Goal: Task Accomplishment & Management: Use online tool/utility

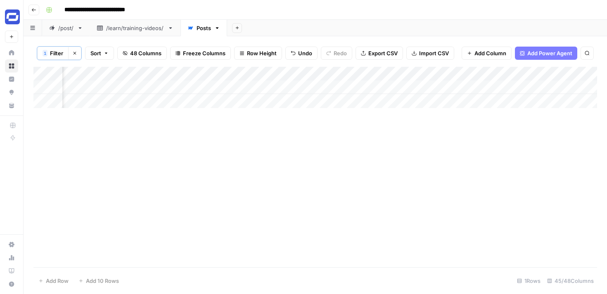
scroll to position [0, 3449]
click at [316, 87] on div "Add Column" at bounding box center [314, 87] width 563 height 41
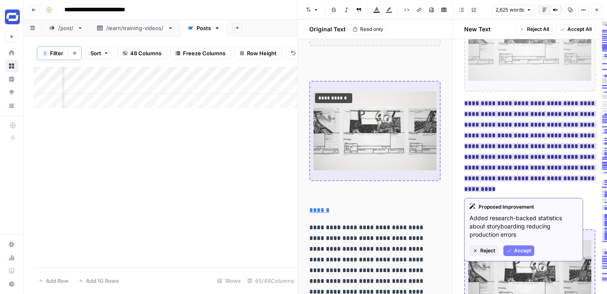
scroll to position [911, 0]
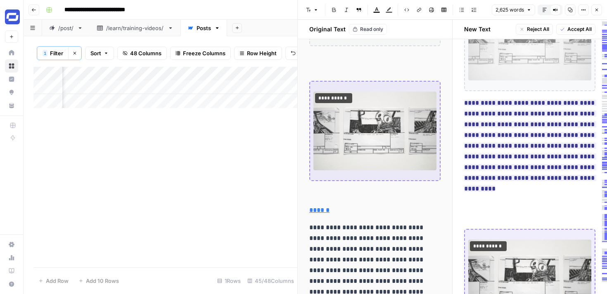
click at [502, 140] on span "**********" at bounding box center [530, 145] width 132 height 97
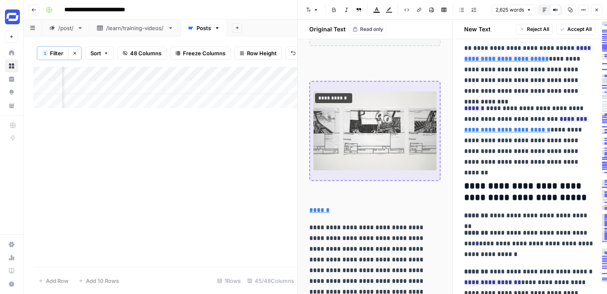
scroll to position [2774, 0]
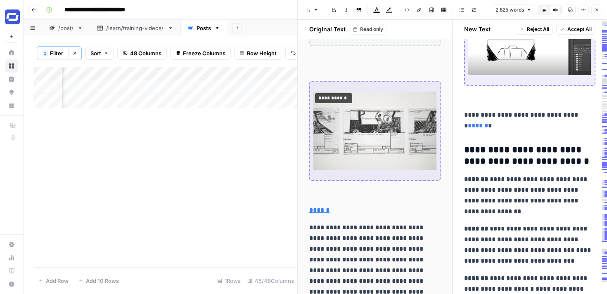
click at [578, 27] on span "Accept All" at bounding box center [579, 29] width 24 height 7
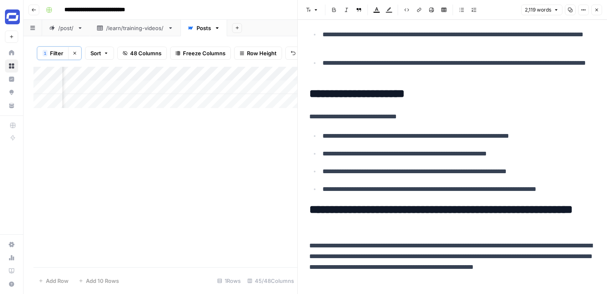
scroll to position [0, 0]
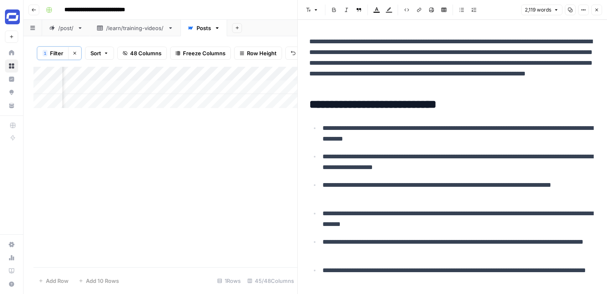
click at [597, 10] on icon "button" at bounding box center [596, 9] width 5 height 5
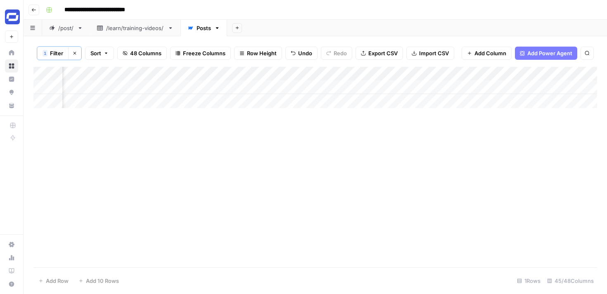
scroll to position [0, 3860]
click at [510, 88] on div "Add Column" at bounding box center [314, 87] width 563 height 41
click at [300, 87] on div "Add Column" at bounding box center [314, 87] width 563 height 41
click at [308, 87] on div "Add Column" at bounding box center [314, 87] width 563 height 41
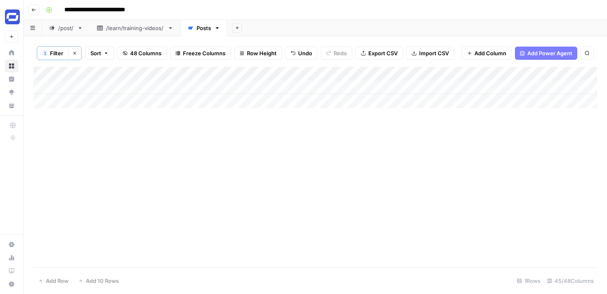
click at [386, 136] on div "Add Column" at bounding box center [314, 167] width 563 height 201
click at [375, 90] on div "Add Column" at bounding box center [314, 87] width 563 height 41
click at [375, 88] on div "Add Column" at bounding box center [314, 87] width 563 height 41
type textarea "**********"
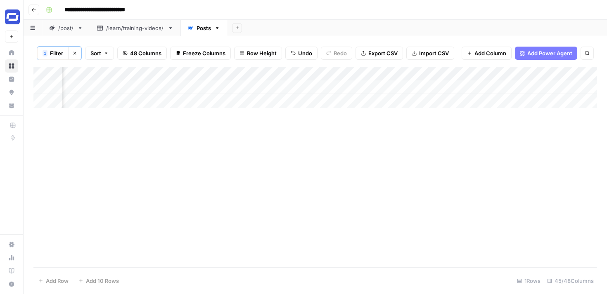
click at [459, 87] on div "Add Column" at bounding box center [314, 87] width 563 height 41
click at [469, 87] on div "Add Column" at bounding box center [314, 87] width 563 height 41
click at [550, 83] on div "Add Column" at bounding box center [314, 87] width 563 height 41
click at [554, 85] on div "Add Column" at bounding box center [314, 87] width 563 height 41
type textarea "**********"
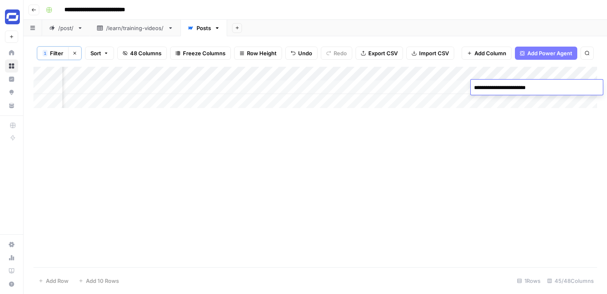
click at [557, 105] on div "Add Column" at bounding box center [314, 87] width 563 height 41
click at [540, 85] on div "Add Column" at bounding box center [314, 87] width 563 height 41
type textarea "**********"
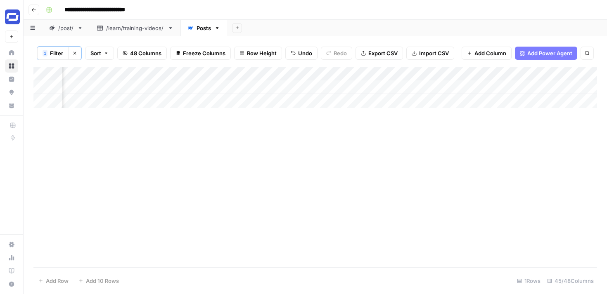
click at [541, 113] on div "Add Column" at bounding box center [314, 167] width 563 height 201
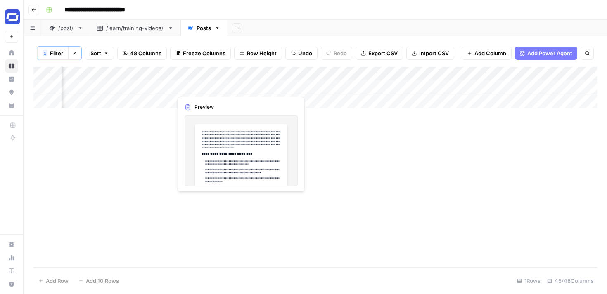
click at [222, 87] on div "Add Column" at bounding box center [314, 87] width 563 height 41
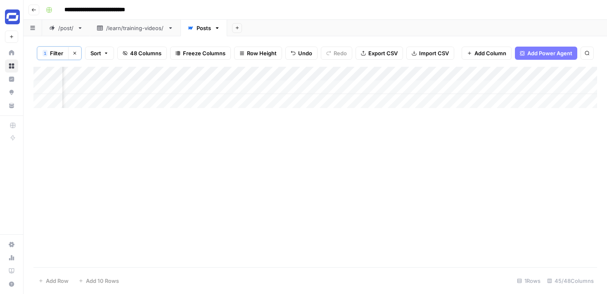
click at [199, 89] on div "Add Column" at bounding box center [314, 87] width 563 height 41
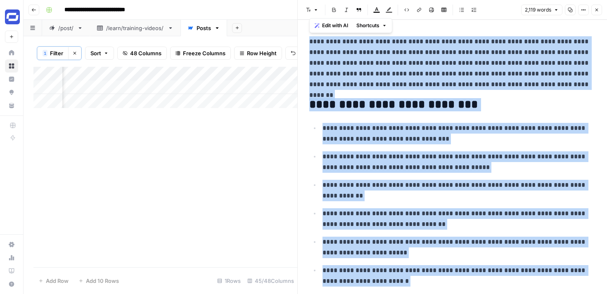
copy div "**********"
click at [597, 12] on icon "button" at bounding box center [596, 9] width 5 height 5
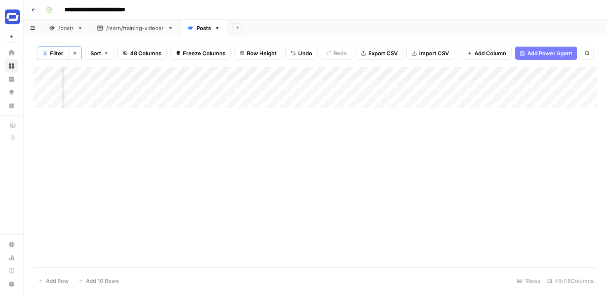
click at [427, 87] on div "Add Column" at bounding box center [314, 87] width 563 height 41
click at [411, 86] on div "Add Column" at bounding box center [314, 87] width 563 height 41
type textarea "**********"
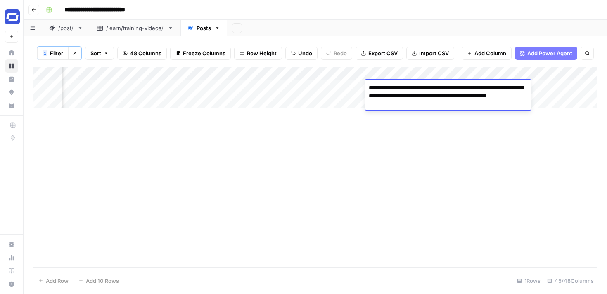
click at [432, 120] on div "Add Column" at bounding box center [314, 167] width 563 height 201
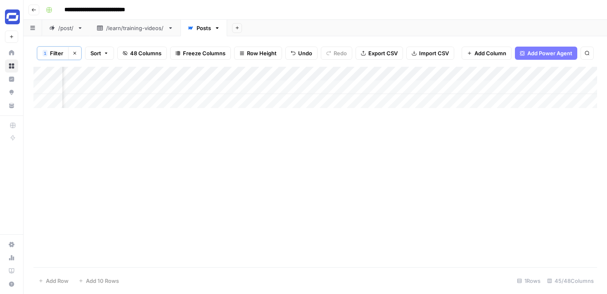
click at [458, 129] on div "Add Column" at bounding box center [314, 167] width 563 height 201
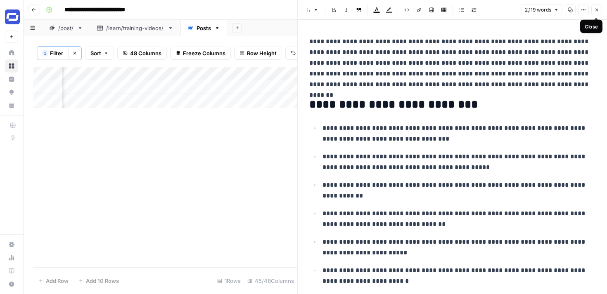
click at [596, 9] on icon "button" at bounding box center [596, 9] width 5 height 5
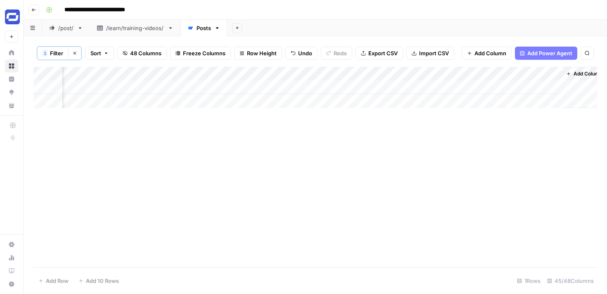
scroll to position [0, 3937]
click at [385, 86] on div "Add Column" at bounding box center [314, 87] width 563 height 41
click at [245, 91] on div "Add Column" at bounding box center [314, 87] width 563 height 41
click at [309, 113] on div "Add Column" at bounding box center [314, 167] width 563 height 201
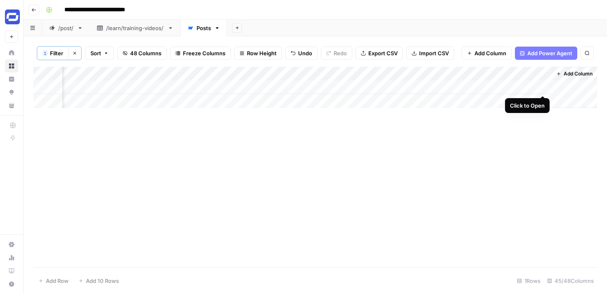
click at [543, 85] on div "Add Column" at bounding box center [314, 87] width 563 height 41
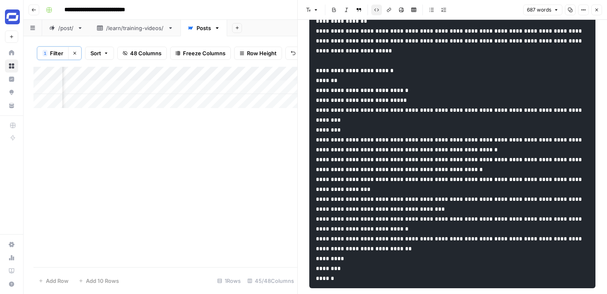
scroll to position [130, 0]
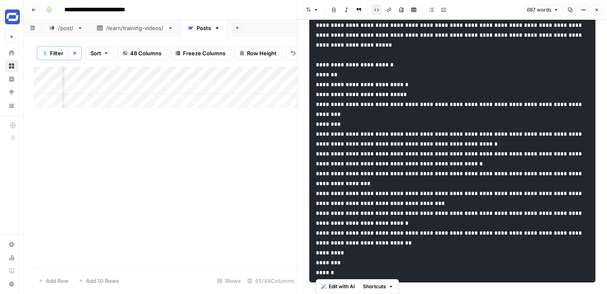
drag, startPoint x: 316, startPoint y: 83, endPoint x: 349, endPoint y: 271, distance: 190.8
click at [349, 271] on pre at bounding box center [452, 94] width 286 height 376
copy code "**********"
click at [597, 9] on icon "button" at bounding box center [596, 10] width 3 height 3
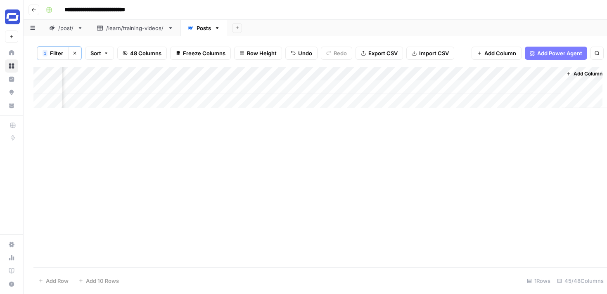
scroll to position [0, 3927]
click at [57, 52] on span "Filter" at bounding box center [56, 53] width 13 height 8
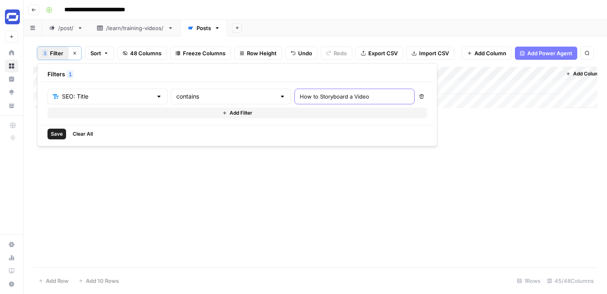
click at [300, 100] on input "How to Storyboard a Video" at bounding box center [354, 96] width 109 height 8
paste input "Convert Your Boring Training Materials into Engaging Training Videos"
type input "How to Convert Your Boring Training Materials into Engaging Training Videos"
click at [52, 137] on span "Save" at bounding box center [57, 133] width 12 height 7
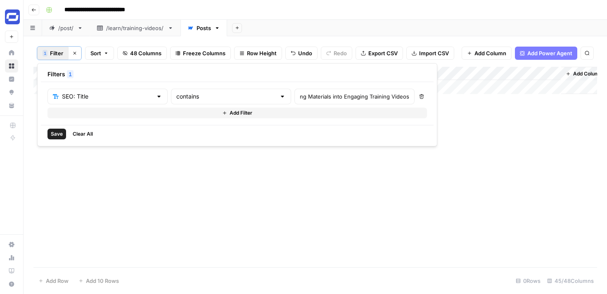
scroll to position [0, 0]
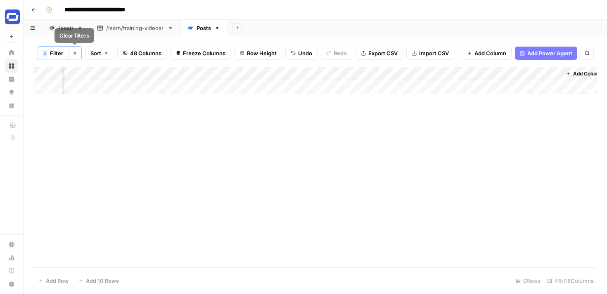
click at [41, 51] on button "1 Filter" at bounding box center [52, 53] width 31 height 13
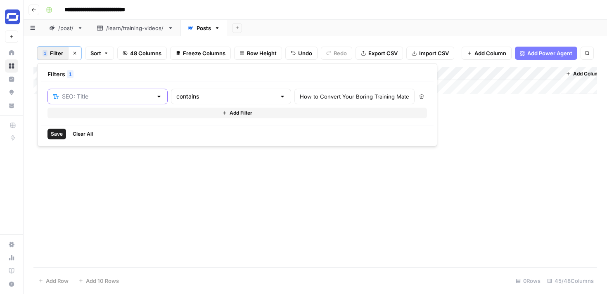
click at [114, 95] on input "text" at bounding box center [107, 96] width 90 height 8
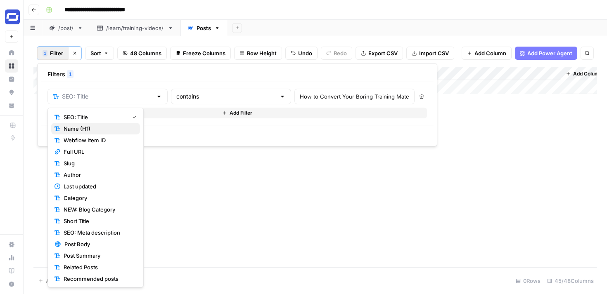
click at [99, 125] on span "Name (H1)" at bounding box center [99, 129] width 70 height 8
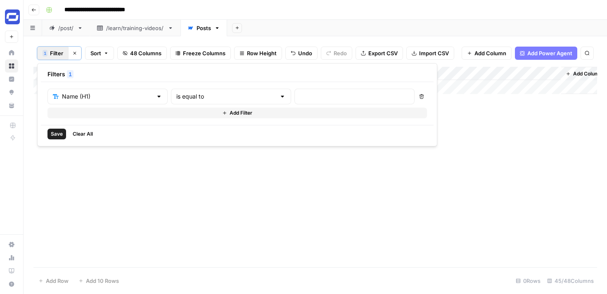
click at [59, 135] on span "Save" at bounding box center [57, 133] width 12 height 7
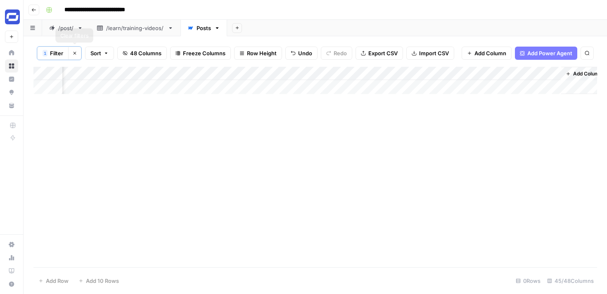
click at [50, 53] on span "Filter" at bounding box center [56, 53] width 13 height 8
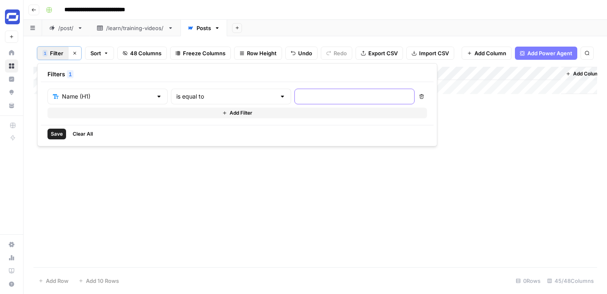
click at [300, 97] on input "text" at bounding box center [354, 96] width 109 height 8
paste input "How to Convert Your Boring Training Materials into Engaging Training Videos"
drag, startPoint x: 273, startPoint y: 98, endPoint x: 232, endPoint y: 92, distance: 41.6
click at [232, 92] on div "Name (H1) is equal to How to Convert Your Boring Training Materials into Engagi…" at bounding box center [230, 97] width 367 height 16
click at [300, 95] on input "How to Convert Your Boring Training Materials into Engaging Training Videos" at bounding box center [354, 96] width 109 height 8
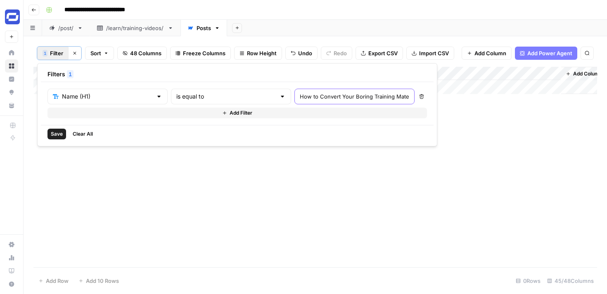
click at [300, 95] on input "How to Convert Your Boring Training Materials into Engaging Training Videos" at bounding box center [354, 96] width 109 height 8
drag, startPoint x: 271, startPoint y: 93, endPoint x: 201, endPoint y: 87, distance: 70.5
click at [201, 87] on div "Name (H1) is equal to How to Convert Your Boring Training Materials into Engagi…" at bounding box center [237, 103] width 392 height 43
drag, startPoint x: 271, startPoint y: 98, endPoint x: 230, endPoint y: 98, distance: 40.8
click at [230, 98] on div "Name (H1) is equal to How to Convert Your Boring Training Materials into Engagi…" at bounding box center [230, 97] width 367 height 16
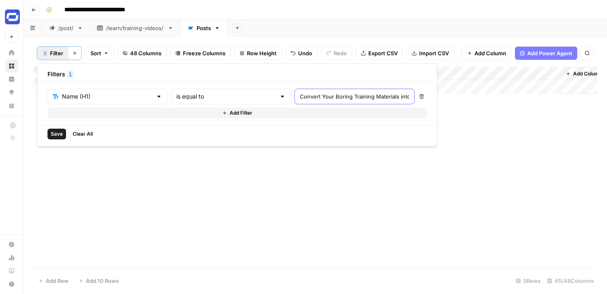
type input "Convert Your Boring Training Materials into Engaging Training Videos"
click at [216, 97] on input "text" at bounding box center [225, 96] width 99 height 8
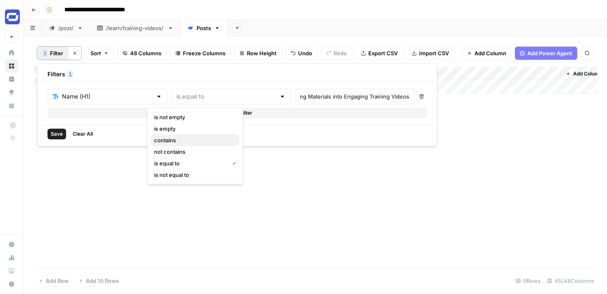
click at [176, 139] on span "contains" at bounding box center [193, 140] width 79 height 8
type input "contains"
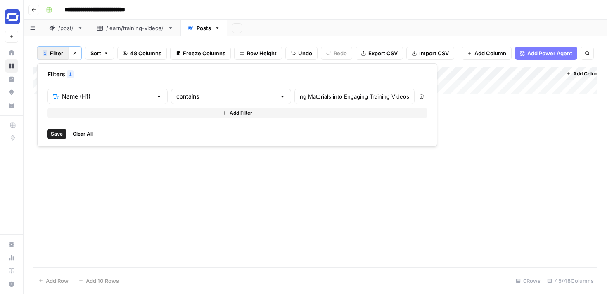
click at [61, 133] on span "Save" at bounding box center [57, 133] width 12 height 7
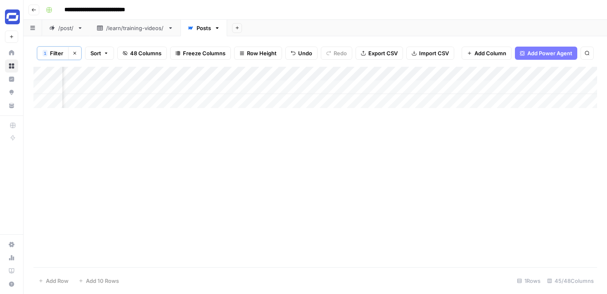
scroll to position [0, 1648]
click at [416, 87] on div "Add Column" at bounding box center [314, 87] width 563 height 41
click at [563, 84] on div "Add Column" at bounding box center [314, 87] width 563 height 41
click at [566, 86] on div "Add Column" at bounding box center [314, 87] width 563 height 41
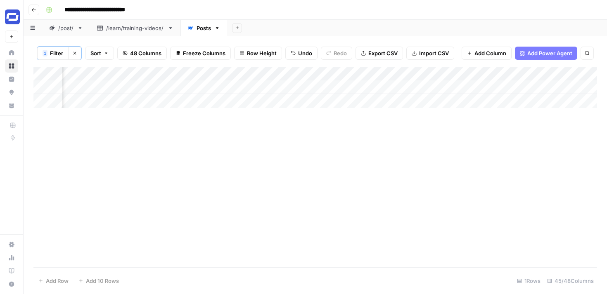
scroll to position [0, 1720]
click at [222, 84] on div "Add Column" at bounding box center [314, 87] width 563 height 41
click at [239, 84] on div "Add Column" at bounding box center [314, 87] width 563 height 41
type textarea "**********"
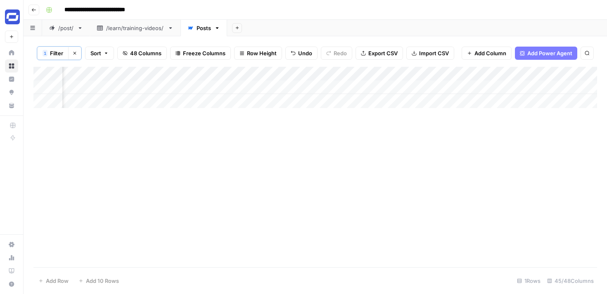
click at [394, 152] on div "Add Column" at bounding box center [314, 167] width 563 height 201
click at [349, 86] on div "Add Column" at bounding box center [314, 87] width 563 height 41
click at [421, 89] on div "Add Column" at bounding box center [314, 87] width 563 height 41
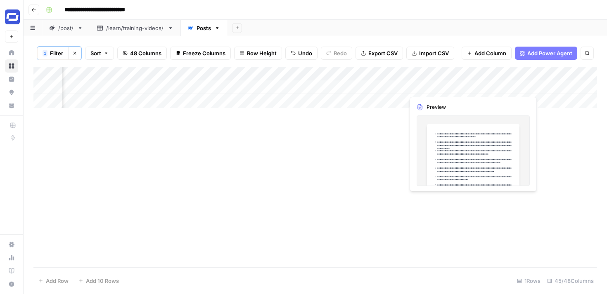
click at [421, 89] on div "Add Column" at bounding box center [314, 87] width 563 height 41
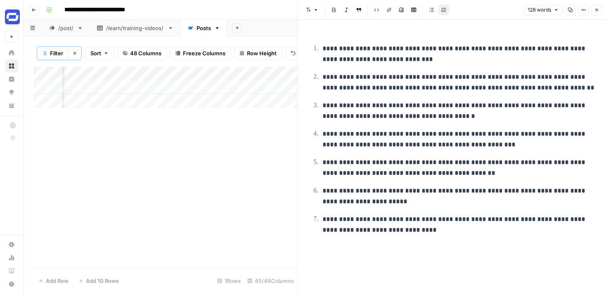
click at [435, 93] on div at bounding box center [442, 87] width 76 height 15
copy body "Synthesia New Home Browse Insights Opportunities Your Data Recent Grids Content…"
click at [491, 70] on ol "**********" at bounding box center [452, 139] width 286 height 193
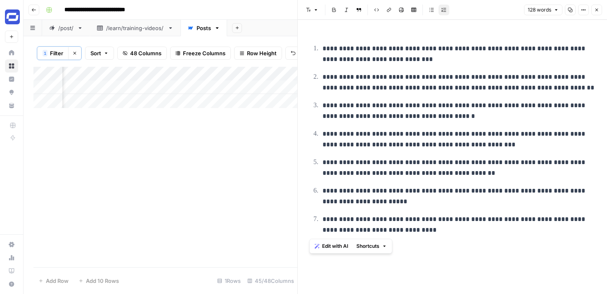
click at [440, 56] on p "**********" at bounding box center [458, 53] width 273 height 21
drag, startPoint x: 412, startPoint y: 229, endPoint x: 323, endPoint y: 50, distance: 200.0
click at [324, 50] on ol "**********" at bounding box center [452, 139] width 286 height 193
copy ol "**********"
click at [595, 10] on icon "button" at bounding box center [596, 9] width 5 height 5
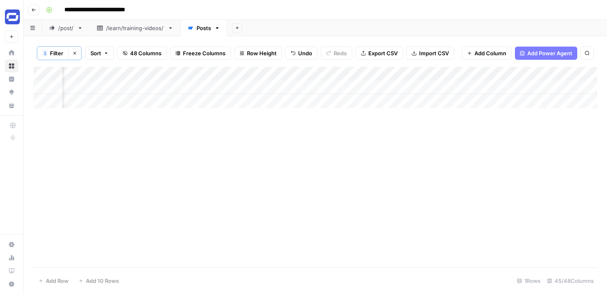
click at [516, 87] on div "Add Column" at bounding box center [314, 87] width 563 height 41
click at [507, 92] on div "Add Column" at bounding box center [314, 87] width 563 height 41
type textarea "**********"
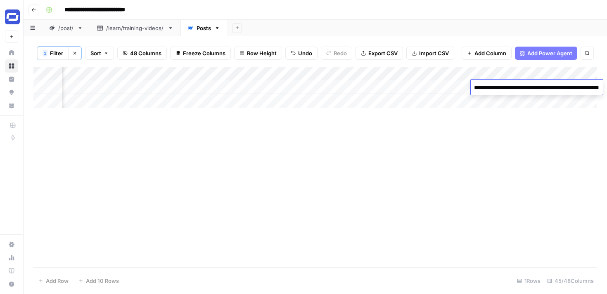
scroll to position [90, 0]
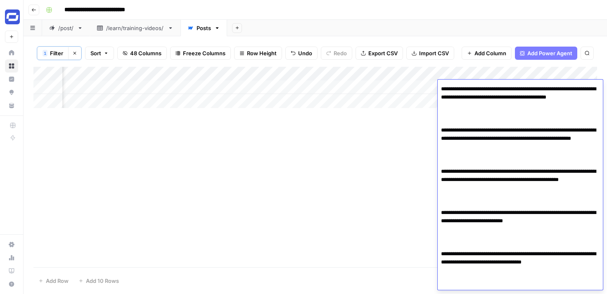
click at [417, 135] on div "Add Column" at bounding box center [314, 167] width 563 height 201
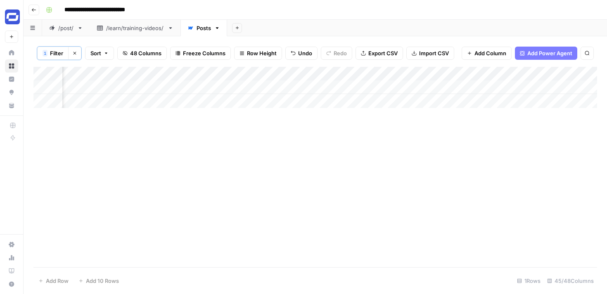
scroll to position [0, 2210]
click at [418, 90] on div "Add Column" at bounding box center [314, 87] width 563 height 41
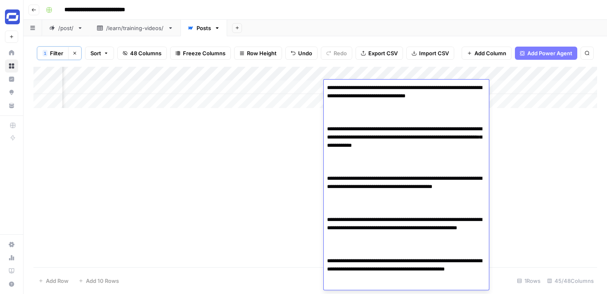
scroll to position [92, 0]
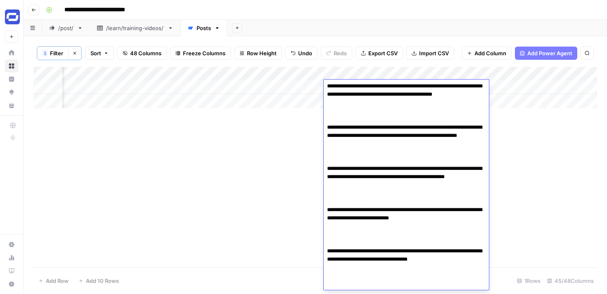
click at [398, 95] on textarea "**********" at bounding box center [405, 140] width 165 height 300
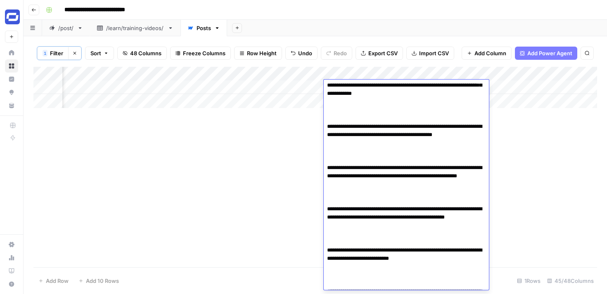
scroll to position [0, 0]
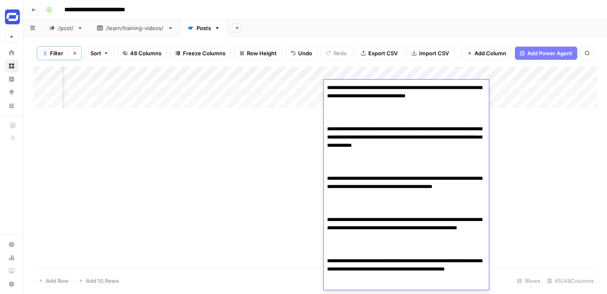
click at [398, 95] on textarea "**********" at bounding box center [405, 232] width 165 height 300
click at [404, 112] on textarea "**********" at bounding box center [405, 232] width 165 height 300
paste textarea "**********"
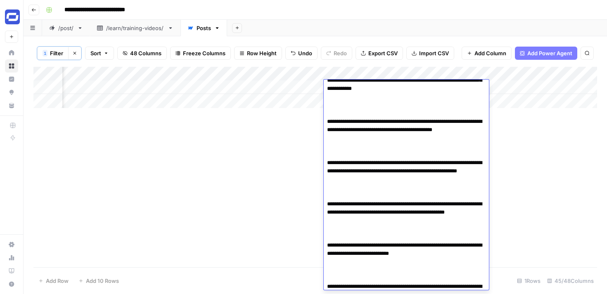
scroll to position [356, 0]
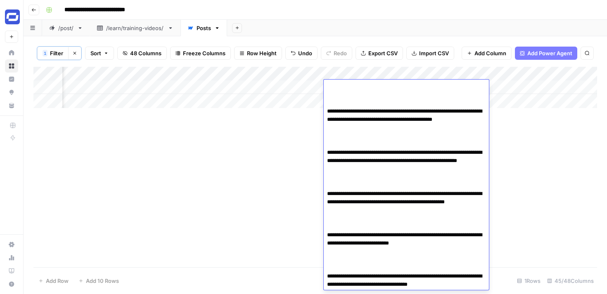
click at [386, 112] on textarea at bounding box center [405, 41] width 165 height 630
click at [380, 132] on textarea at bounding box center [405, 41] width 165 height 630
paste textarea "**********"
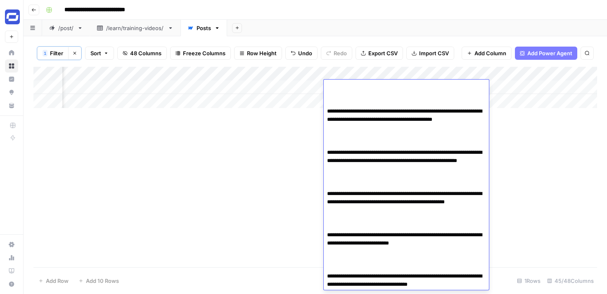
type textarea "**********"
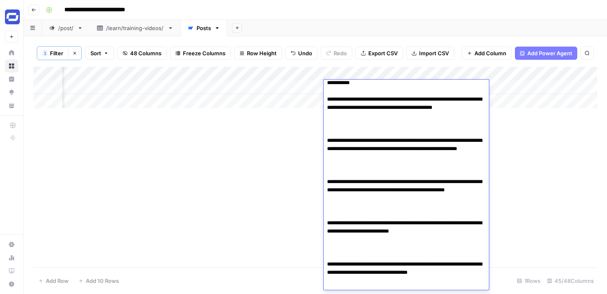
scroll to position [649, 0]
click at [231, 160] on div "Add Column" at bounding box center [314, 167] width 563 height 201
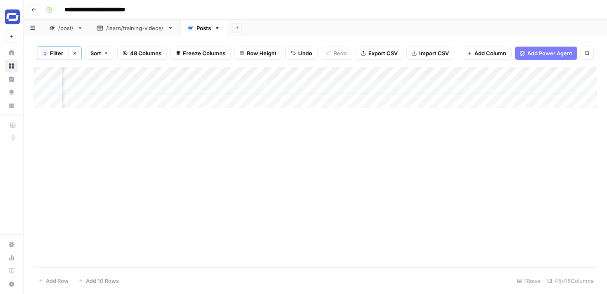
scroll to position [0, 2412]
click at [211, 85] on div "Add Column" at bounding box center [314, 87] width 563 height 41
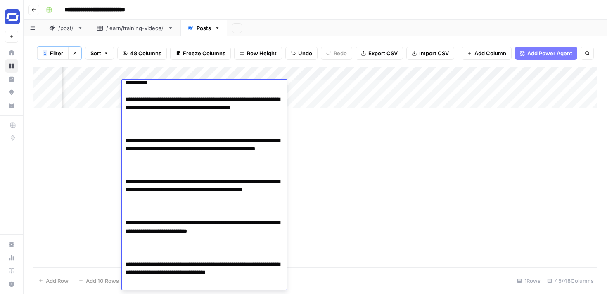
scroll to position [649, 0]
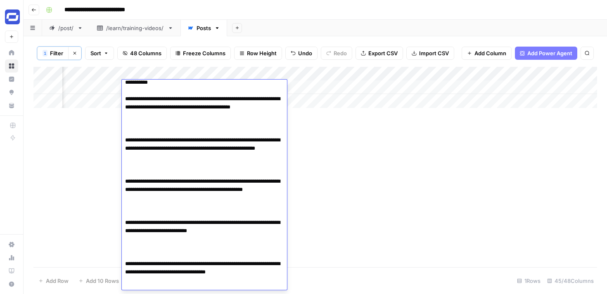
paste textarea "**********"
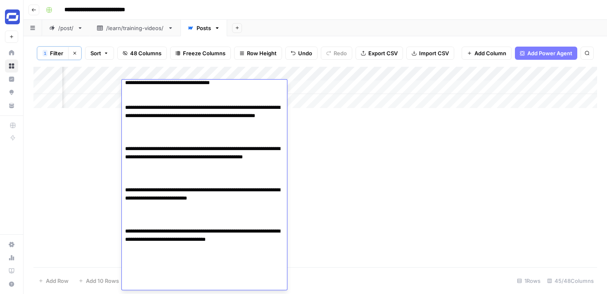
scroll to position [918, 0]
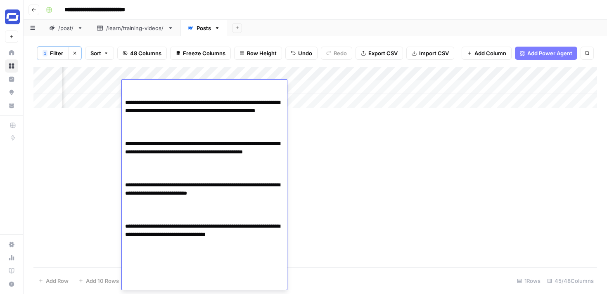
paste textarea "**********"
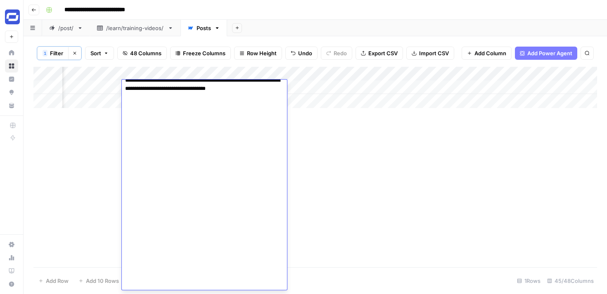
scroll to position [1303, 0]
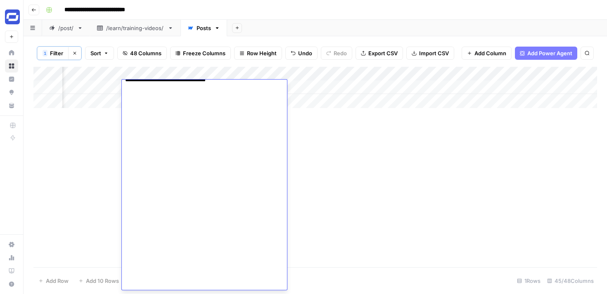
paste textarea "**********"
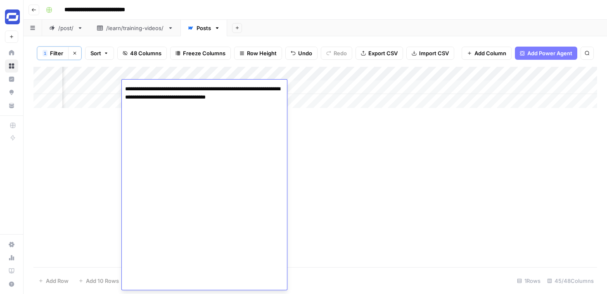
scroll to position [1660, 0]
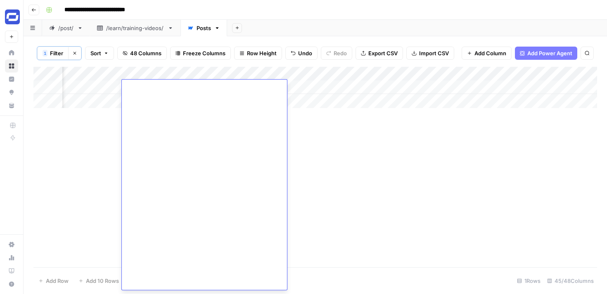
paste textarea "**********"
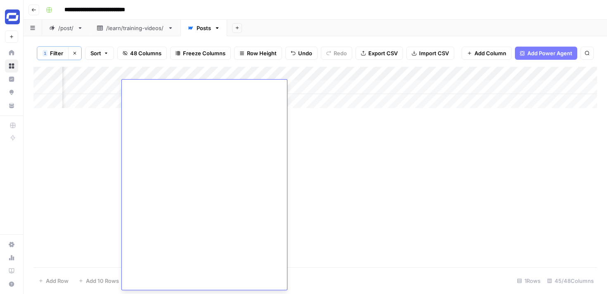
paste textarea "**********"
type textarea "**********"
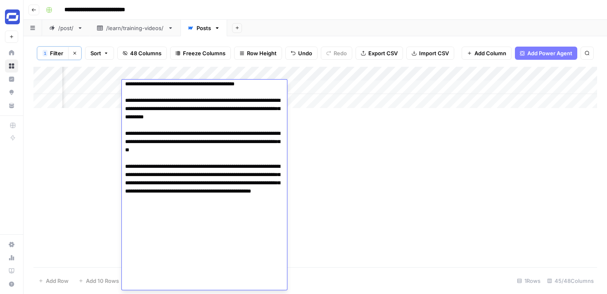
click at [354, 223] on div "Add Column" at bounding box center [314, 167] width 563 height 201
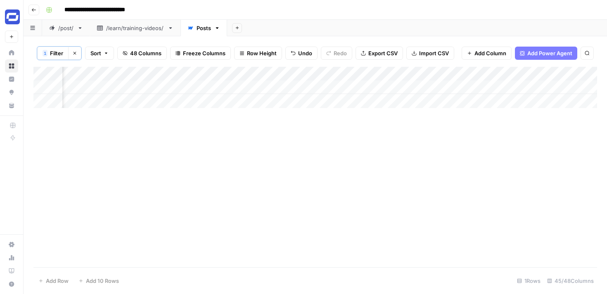
click at [300, 86] on div "Add Column" at bounding box center [314, 87] width 563 height 41
click at [288, 84] on div "Add Column" at bounding box center [314, 87] width 563 height 41
click at [417, 87] on div "Add Column" at bounding box center [314, 87] width 563 height 41
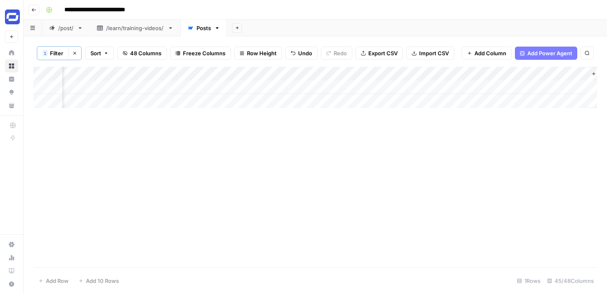
scroll to position [0, 3903]
click at [470, 87] on div "Add Column" at bounding box center [314, 87] width 563 height 41
click at [303, 87] on div "Add Column" at bounding box center [314, 87] width 563 height 41
click at [307, 87] on div "Add Column" at bounding box center [314, 87] width 563 height 41
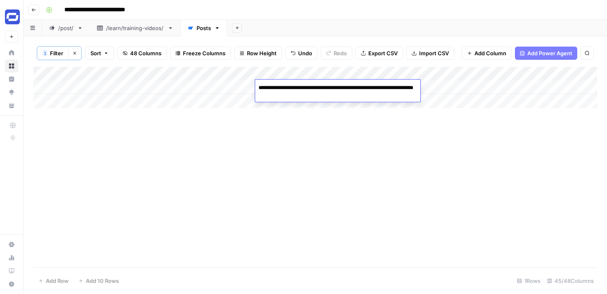
click at [357, 116] on div "Add Column" at bounding box center [314, 167] width 563 height 201
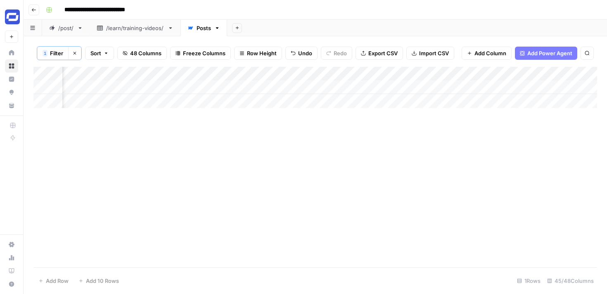
scroll to position [0, 3572]
click at [280, 88] on div "Add Column" at bounding box center [314, 87] width 563 height 41
click at [272, 87] on div "Add Column" at bounding box center [314, 87] width 563 height 41
type textarea "**********"
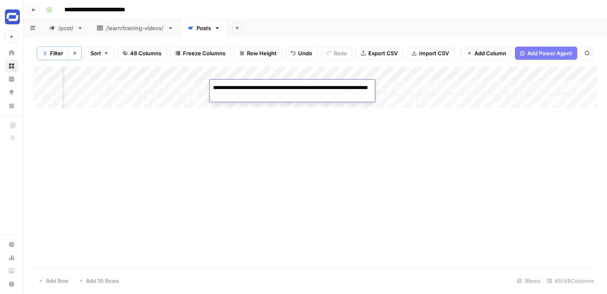
click at [412, 87] on div "Add Column" at bounding box center [314, 87] width 563 height 41
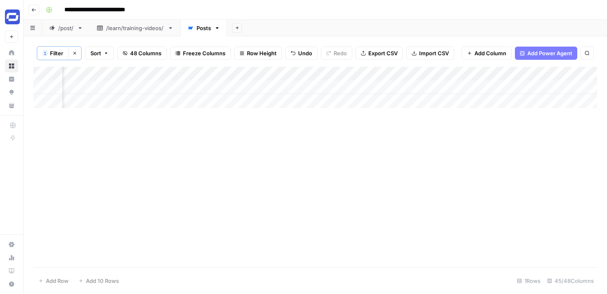
click at [479, 83] on div "Add Column" at bounding box center [314, 87] width 563 height 41
click at [477, 88] on div "Add Column" at bounding box center [314, 87] width 563 height 41
type textarea "**********"
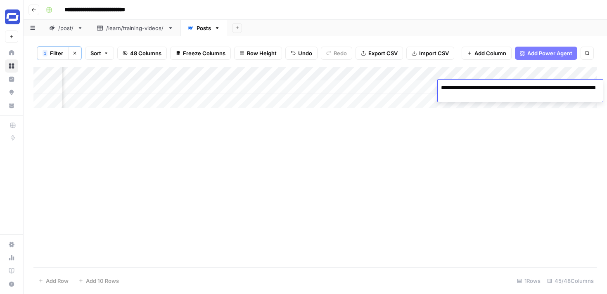
click at [519, 117] on div "Add Column" at bounding box center [314, 167] width 563 height 201
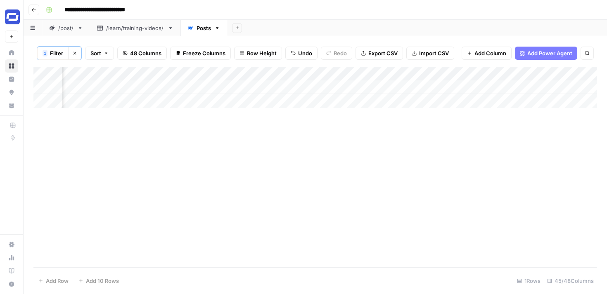
scroll to position [0, 3608]
click at [551, 87] on div "Add Column" at bounding box center [314, 87] width 563 height 41
click at [552, 86] on div "Add Column" at bounding box center [314, 87] width 563 height 41
type textarea "**********"
click at [543, 111] on div "Add Column" at bounding box center [314, 167] width 563 height 201
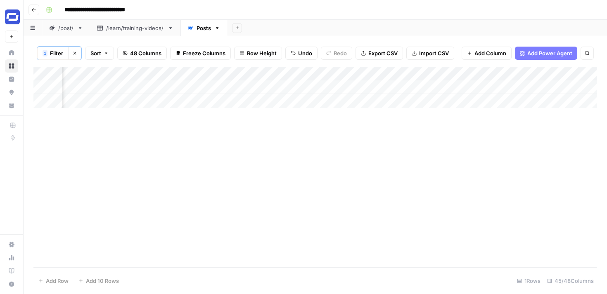
click at [442, 89] on div "Add Column" at bounding box center [314, 87] width 563 height 41
click at [255, 92] on div "Add Column" at bounding box center [314, 87] width 563 height 41
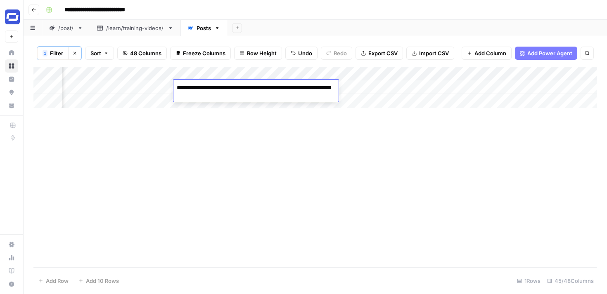
type textarea "**********"
click at [450, 141] on div "Add Column" at bounding box center [314, 167] width 563 height 201
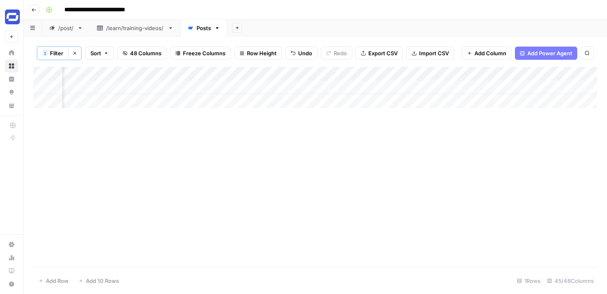
click at [469, 86] on div "Add Column" at bounding box center [314, 87] width 563 height 41
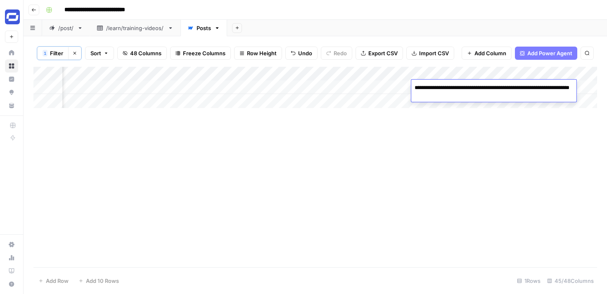
type textarea "**********"
click at [497, 121] on div "Add Column" at bounding box center [314, 167] width 563 height 201
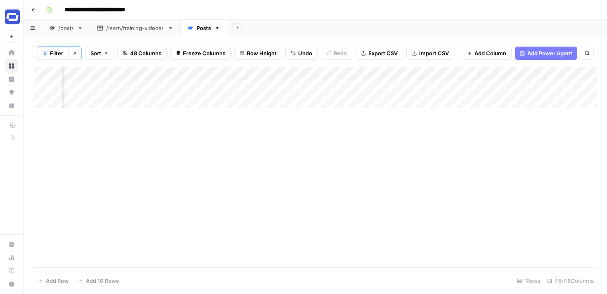
click at [550, 90] on div "Add Column" at bounding box center [314, 87] width 563 height 41
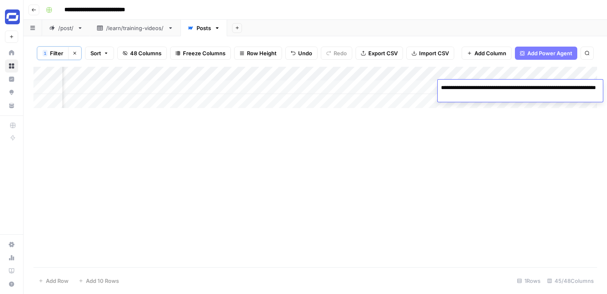
click at [550, 90] on textarea "**********" at bounding box center [519, 92] width 165 height 20
type textarea "**********"
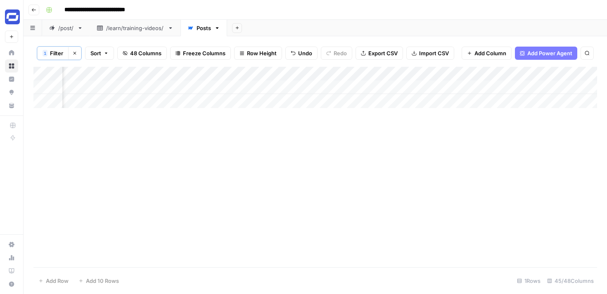
click at [552, 126] on div "Add Column" at bounding box center [314, 167] width 563 height 201
click at [351, 87] on div "Add Column" at bounding box center [314, 87] width 563 height 41
type textarea "**********"
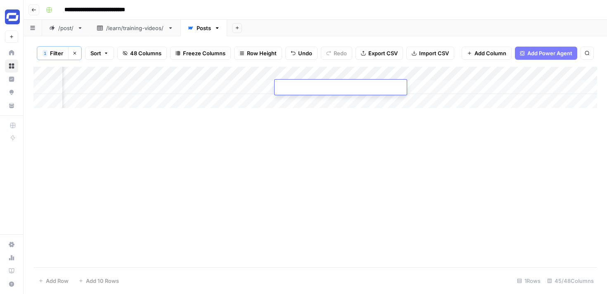
type textarea "**********"
click at [338, 123] on div "Add Column" at bounding box center [314, 167] width 563 height 201
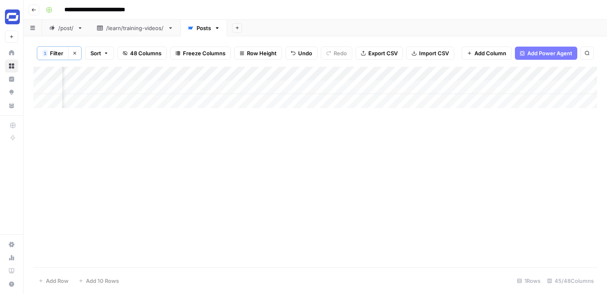
click at [288, 116] on div "Add Column" at bounding box center [314, 167] width 563 height 201
click at [427, 87] on div "Add Column" at bounding box center [314, 87] width 563 height 41
click at [476, 85] on div "Add Column" at bounding box center [314, 87] width 563 height 41
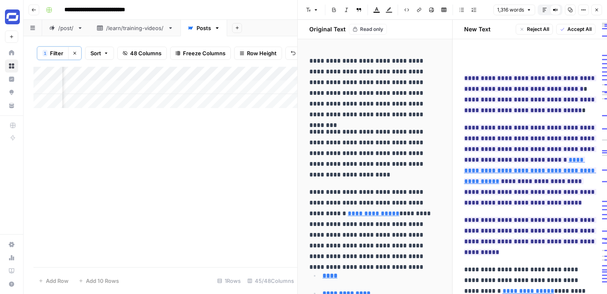
click at [580, 28] on span "Accept All" at bounding box center [579, 29] width 24 height 7
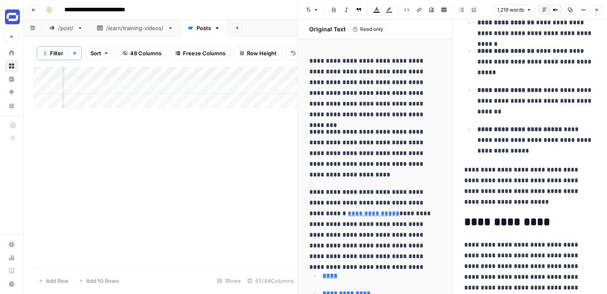
scroll to position [1688, 0]
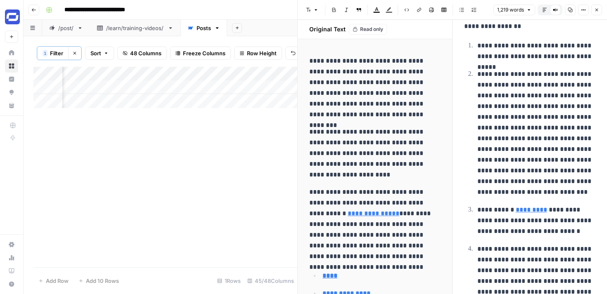
click at [597, 10] on icon "button" at bounding box center [596, 9] width 5 height 5
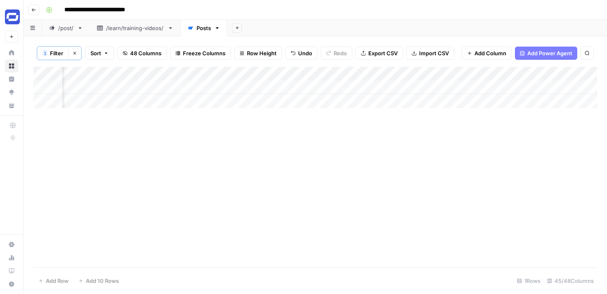
click at [434, 86] on div "Add Column" at bounding box center [314, 87] width 563 height 41
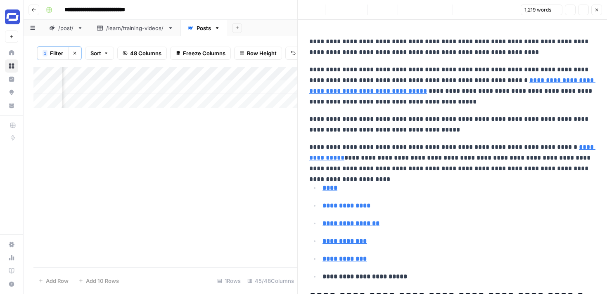
click at [426, 86] on div at bounding box center [447, 87] width 76 height 15
copy body "Synthesia New Home Browse Insights Opportunities Your Data Recent Grids Content…"
click at [419, 94] on div at bounding box center [447, 87] width 76 height 15
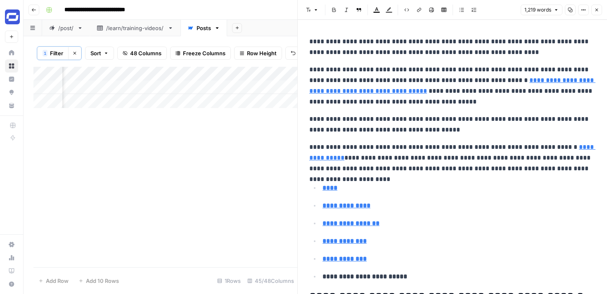
click at [413, 87] on div at bounding box center [447, 87] width 76 height 15
click at [421, 67] on p "**********" at bounding box center [452, 85] width 286 height 43
click at [329, 38] on p "**********" at bounding box center [452, 46] width 286 height 21
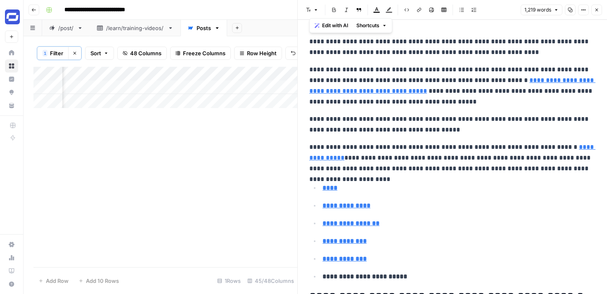
copy div "**********"
click at [597, 12] on icon "button" at bounding box center [596, 9] width 5 height 5
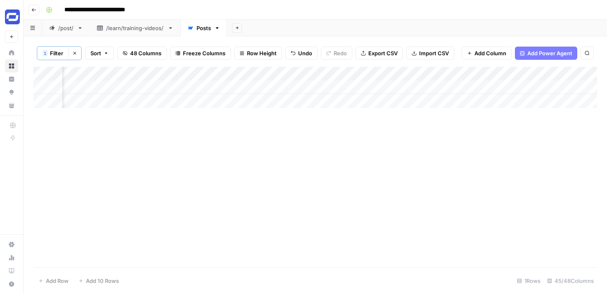
scroll to position [0, 3520]
click at [452, 87] on div "Add Column" at bounding box center [314, 87] width 563 height 41
type textarea "**********"
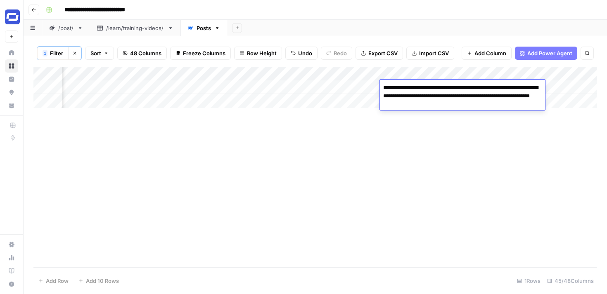
click at [475, 125] on div "Add Column" at bounding box center [314, 167] width 563 height 201
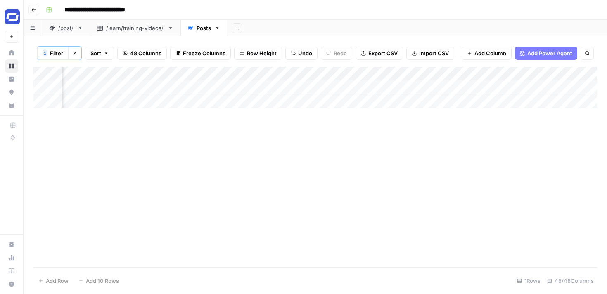
scroll to position [0, 3937]
click at [384, 85] on div "Add Column" at bounding box center [314, 87] width 563 height 41
click at [376, 89] on div "Add Column" at bounding box center [314, 87] width 563 height 41
click at [333, 112] on div "Add Column" at bounding box center [314, 167] width 563 height 201
click at [377, 87] on div "Add Column" at bounding box center [314, 87] width 563 height 41
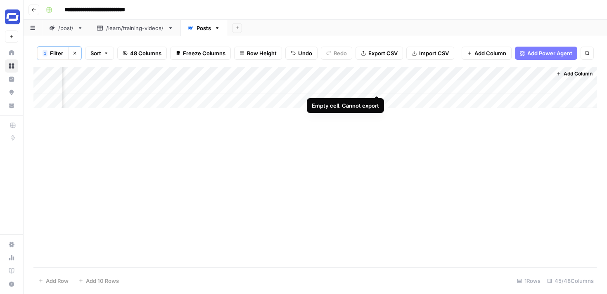
click at [377, 87] on div "Add Column" at bounding box center [314, 87] width 563 height 41
click at [361, 85] on div "Add Column" at bounding box center [314, 87] width 563 height 41
click at [334, 85] on div "Add Column" at bounding box center [314, 87] width 563 height 41
click at [386, 87] on div "Add Column" at bounding box center [314, 87] width 563 height 41
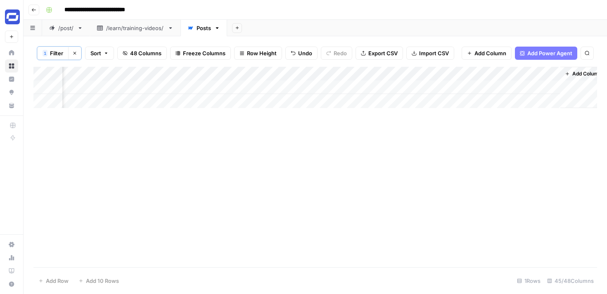
scroll to position [0, 3926]
click at [388, 86] on div "Add Column" at bounding box center [314, 87] width 563 height 41
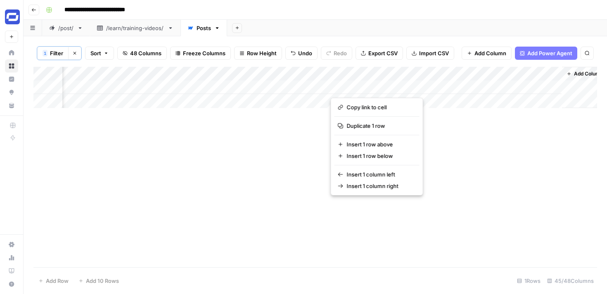
click at [346, 88] on button "button" at bounding box center [368, 87] width 75 height 14
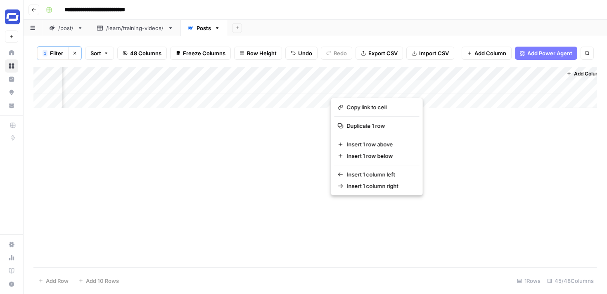
click at [314, 106] on div "Add Column" at bounding box center [314, 87] width 563 height 41
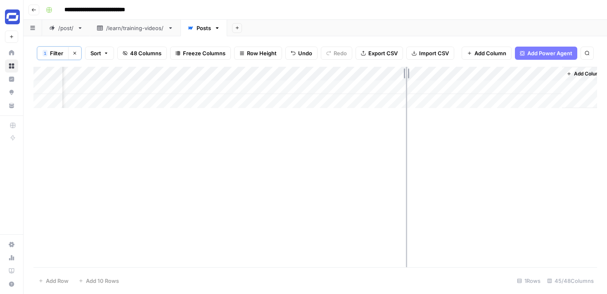
drag, startPoint x: 405, startPoint y: 75, endPoint x: 519, endPoint y: 83, distance: 114.6
click at [519, 83] on div "Add Column" at bounding box center [314, 87] width 563 height 41
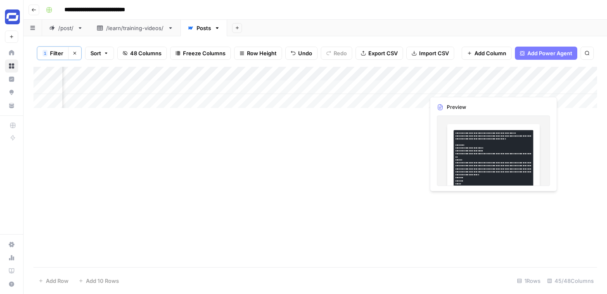
click at [498, 85] on div "Add Column" at bounding box center [314, 87] width 563 height 41
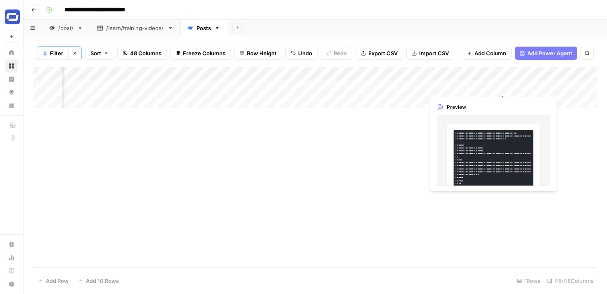
click at [485, 143] on div "Add Column" at bounding box center [314, 167] width 563 height 201
click at [489, 112] on div "Add Column" at bounding box center [314, 167] width 563 height 201
click at [493, 85] on div "Add Column" at bounding box center [314, 87] width 563 height 41
click at [498, 85] on div "Add Column" at bounding box center [314, 87] width 563 height 41
click at [503, 72] on div "Add Column" at bounding box center [314, 87] width 563 height 41
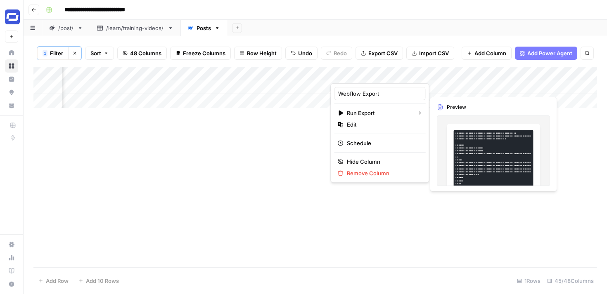
click at [293, 142] on div "Add Column" at bounding box center [314, 167] width 563 height 201
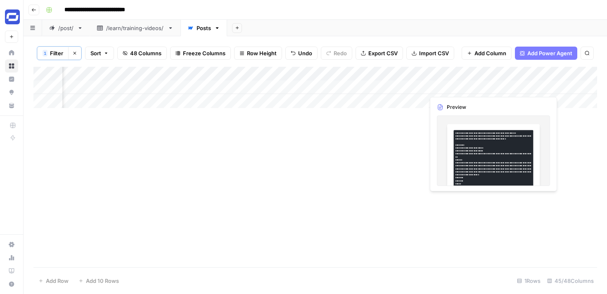
click at [409, 115] on div "Add Column" at bounding box center [314, 167] width 563 height 201
click at [499, 85] on div "Add Column" at bounding box center [314, 87] width 563 height 41
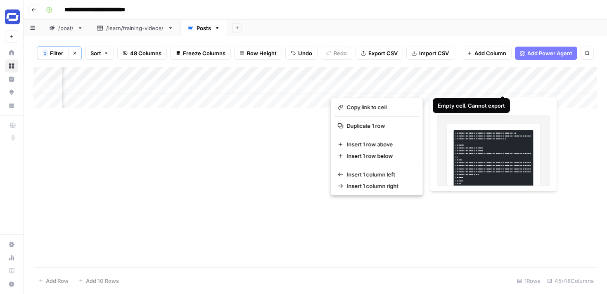
click at [297, 213] on div "Add Column" at bounding box center [314, 167] width 563 height 201
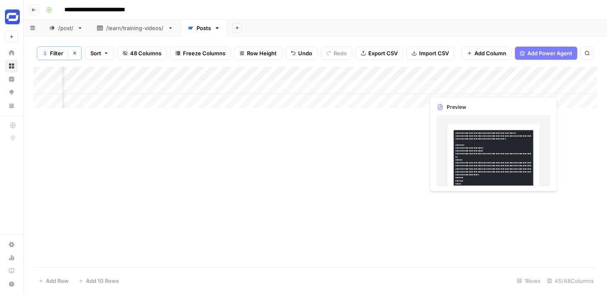
click at [387, 158] on div "Add Column" at bounding box center [314, 167] width 563 height 201
click at [441, 185] on div "Add Column" at bounding box center [314, 167] width 563 height 201
click at [450, 222] on div "Add Column" at bounding box center [314, 167] width 563 height 201
click at [554, 96] on div "Add Column" at bounding box center [314, 87] width 563 height 41
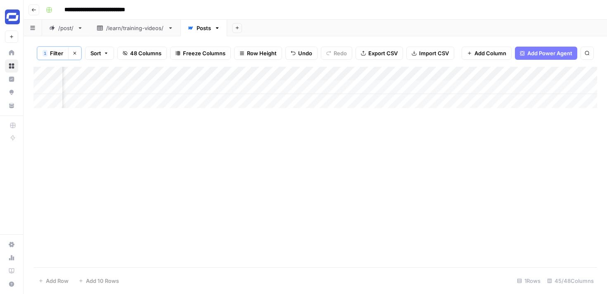
scroll to position [0, 4038]
click at [390, 73] on div "Add Column" at bounding box center [314, 87] width 563 height 41
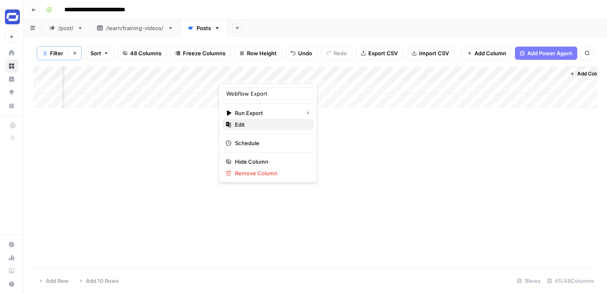
click at [262, 124] on span "Edit" at bounding box center [271, 124] width 72 height 8
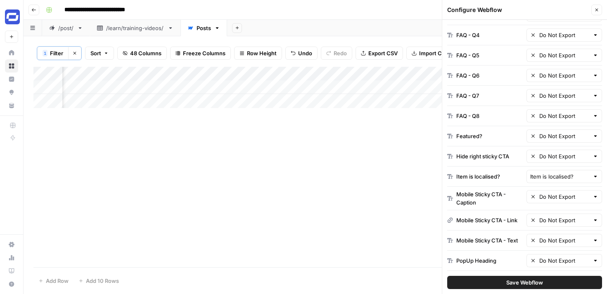
scroll to position [879, 0]
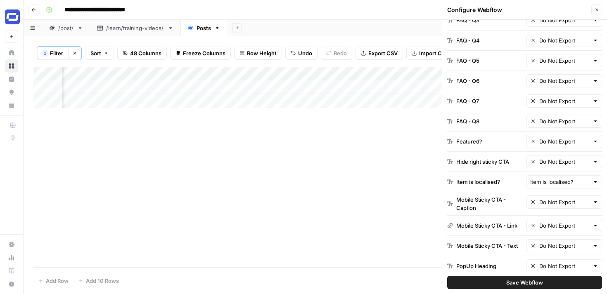
click at [595, 11] on icon "button" at bounding box center [596, 9] width 5 height 5
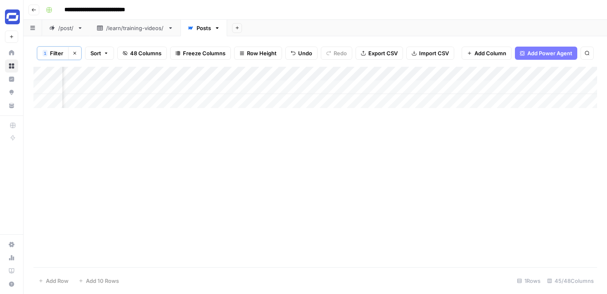
click at [151, 54] on span "48 Columns" at bounding box center [145, 53] width 31 height 8
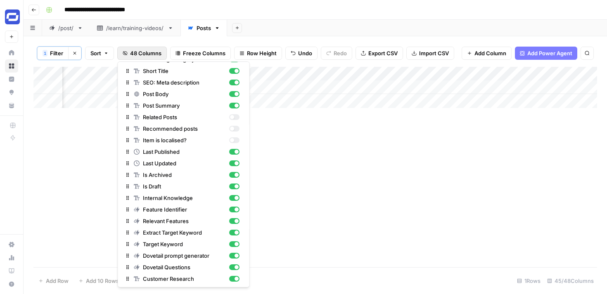
scroll to position [158, 0]
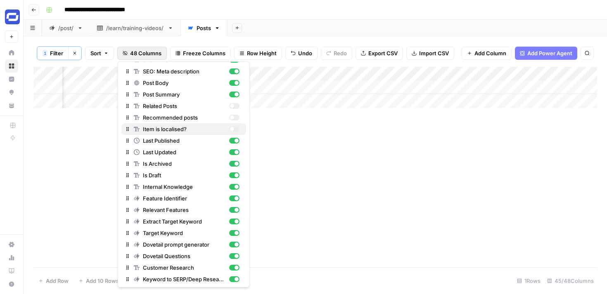
click at [169, 126] on span "Item is localised?" at bounding box center [184, 129] width 83 height 8
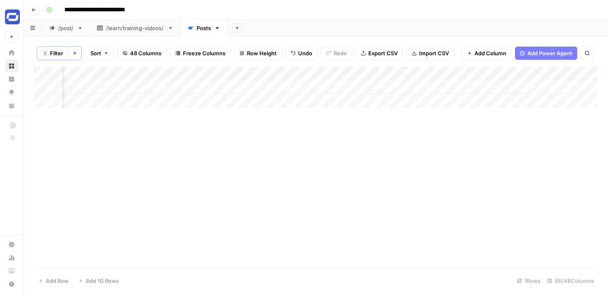
click at [332, 128] on div "Add Column" at bounding box center [314, 167] width 563 height 201
click at [425, 87] on div "Add Column" at bounding box center [314, 87] width 563 height 41
click at [52, 54] on span "Filter" at bounding box center [56, 53] width 13 height 8
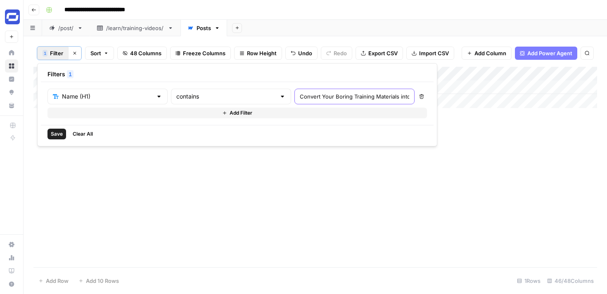
click at [303, 98] on input "Convert Your Boring Training Materials into Engaging Training Videos" at bounding box center [354, 96] width 109 height 8
paste input "Convert Your Boring Training Materials into Engaging Training Videos"
type input "Convert Your Boring Training Materials into Engaging Training Videos"
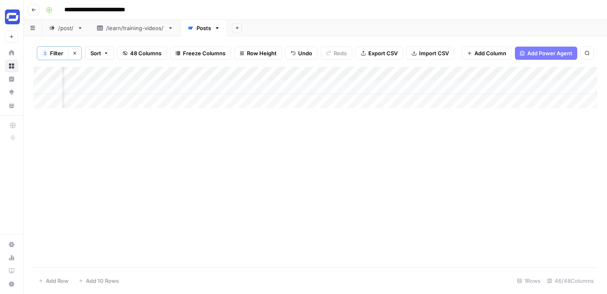
click at [432, 88] on div "Add Column" at bounding box center [314, 87] width 563 height 41
click at [437, 88] on textarea at bounding box center [477, 88] width 132 height 12
type textarea "*"
click at [438, 116] on div "Add Column" at bounding box center [314, 167] width 563 height 201
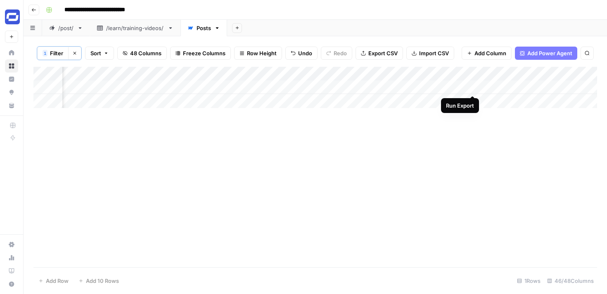
click at [472, 87] on div "Add Column" at bounding box center [314, 87] width 563 height 41
drag, startPoint x: 479, startPoint y: 75, endPoint x: 373, endPoint y: 76, distance: 106.5
click at [373, 76] on div "Add Column" at bounding box center [314, 87] width 563 height 41
click at [52, 52] on span "Filter" at bounding box center [56, 53] width 13 height 8
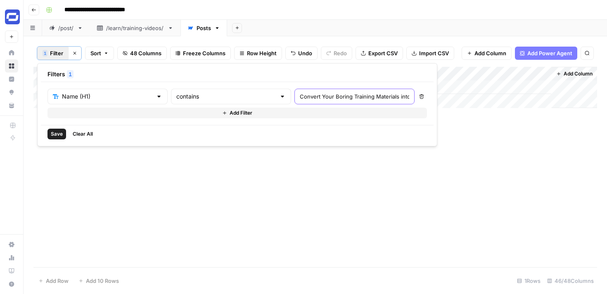
click at [300, 98] on input "Convert Your Boring Training Materials into Engaging Training Videos" at bounding box center [354, 96] width 109 height 8
paste input "Convert Your Boring Training Materials into Engaging Training Videos"
type input "Convert Your Boring Training Materials into Engaging Training Videos"
click at [422, 212] on div "Add Column" at bounding box center [314, 167] width 563 height 201
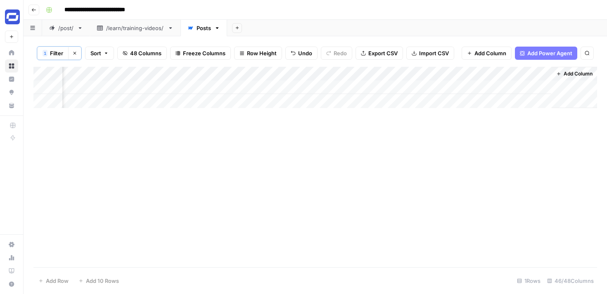
click at [312, 111] on div "Add Column" at bounding box center [314, 167] width 563 height 201
click at [265, 88] on div "Add Column" at bounding box center [314, 87] width 563 height 41
click at [234, 163] on div "Add Column" at bounding box center [314, 167] width 563 height 201
